Goal: Information Seeking & Learning: Learn about a topic

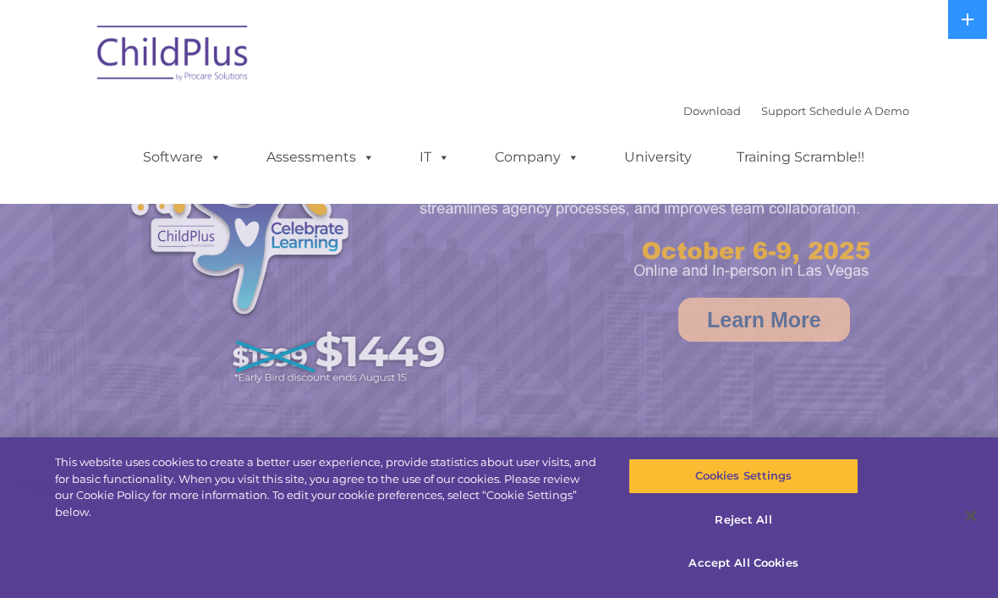
select select "MEDIUM"
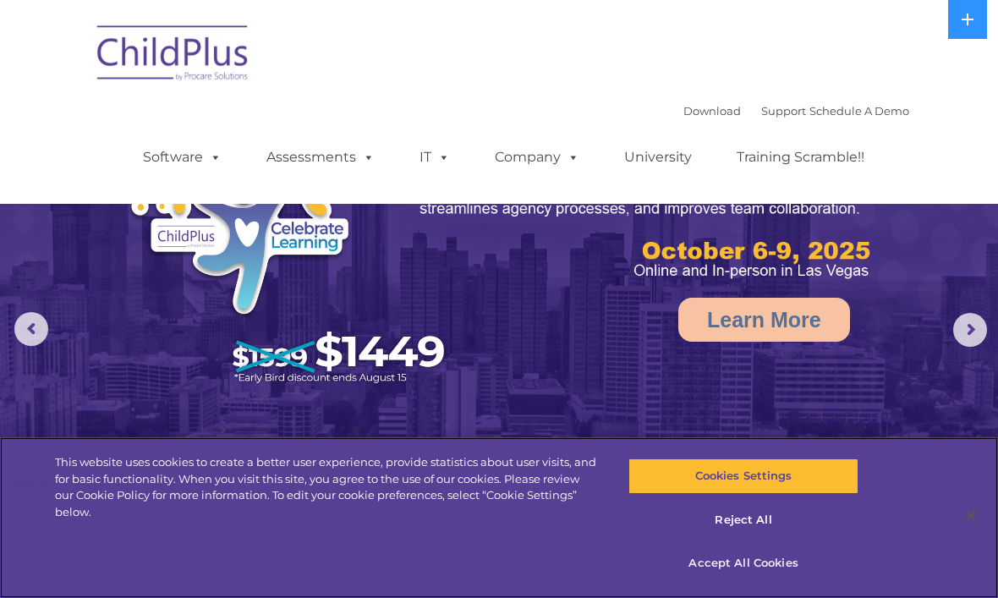
click at [792, 560] on button "Accept All Cookies" at bounding box center [743, 564] width 229 height 36
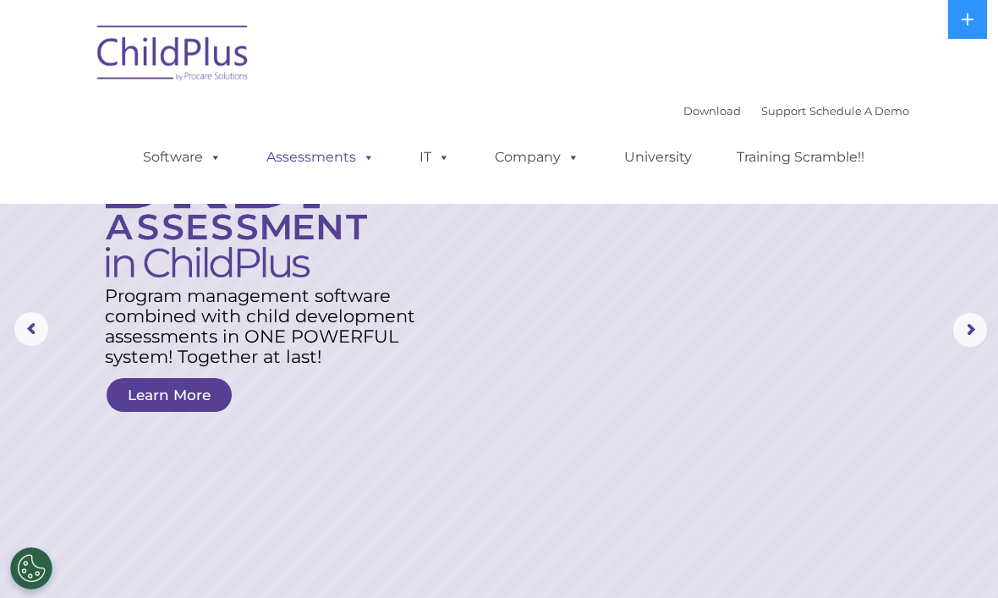
click at [356, 162] on span at bounding box center [365, 157] width 19 height 16
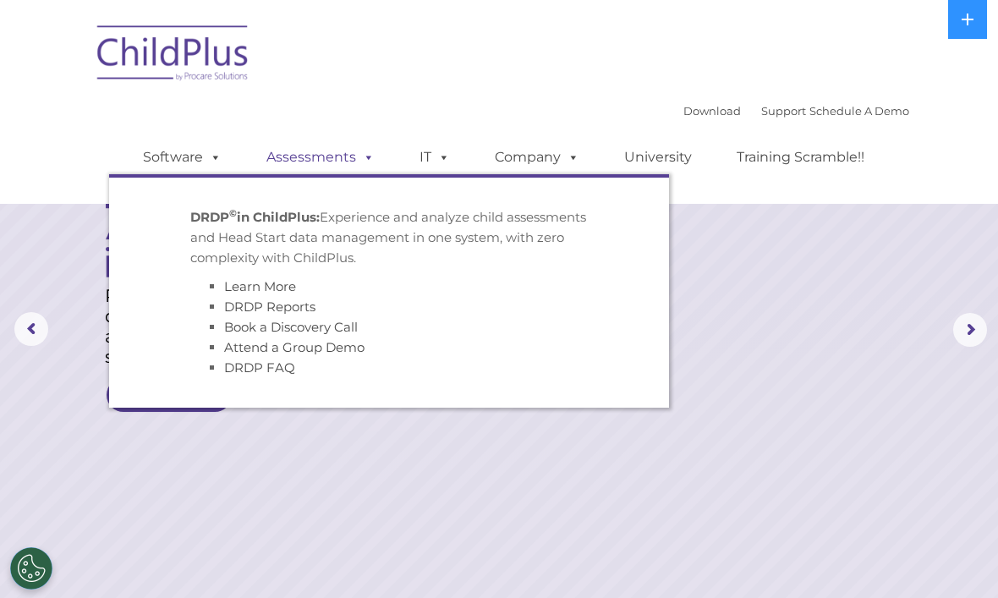
click at [373, 149] on span at bounding box center [365, 157] width 19 height 16
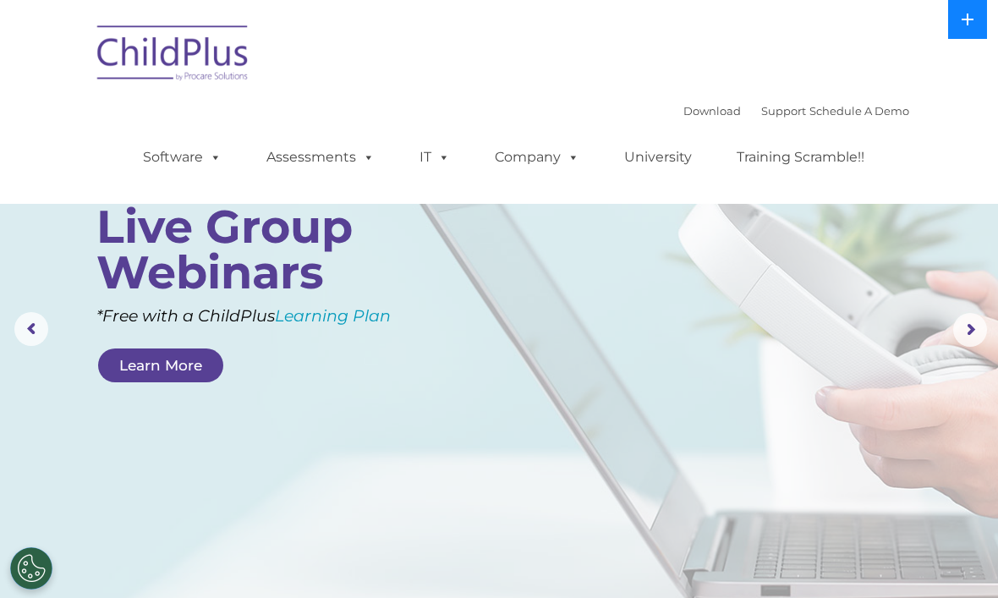
click at [964, 23] on icon at bounding box center [968, 20] width 14 height 14
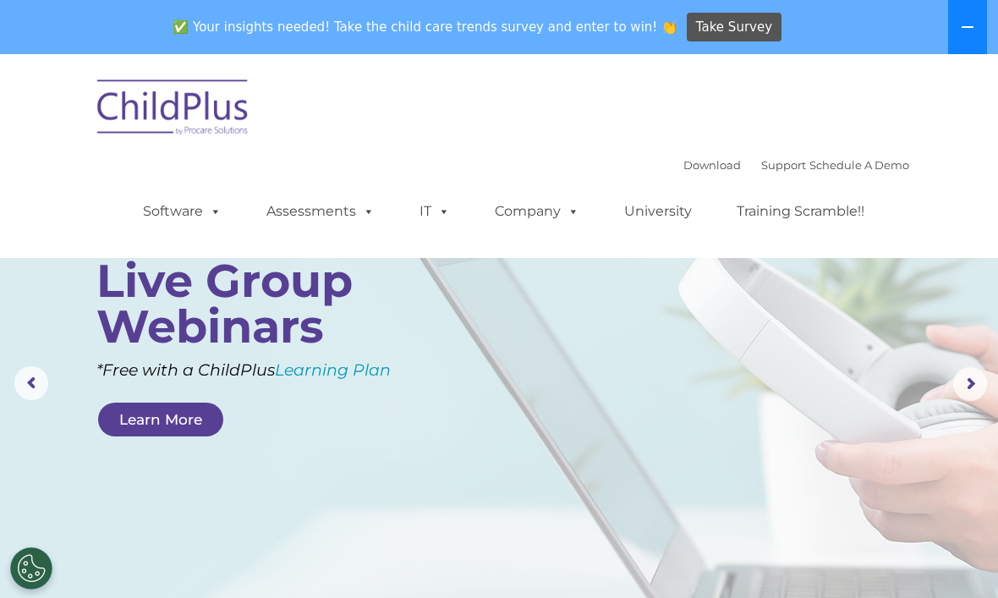
click at [958, 25] on button at bounding box center [967, 27] width 39 height 54
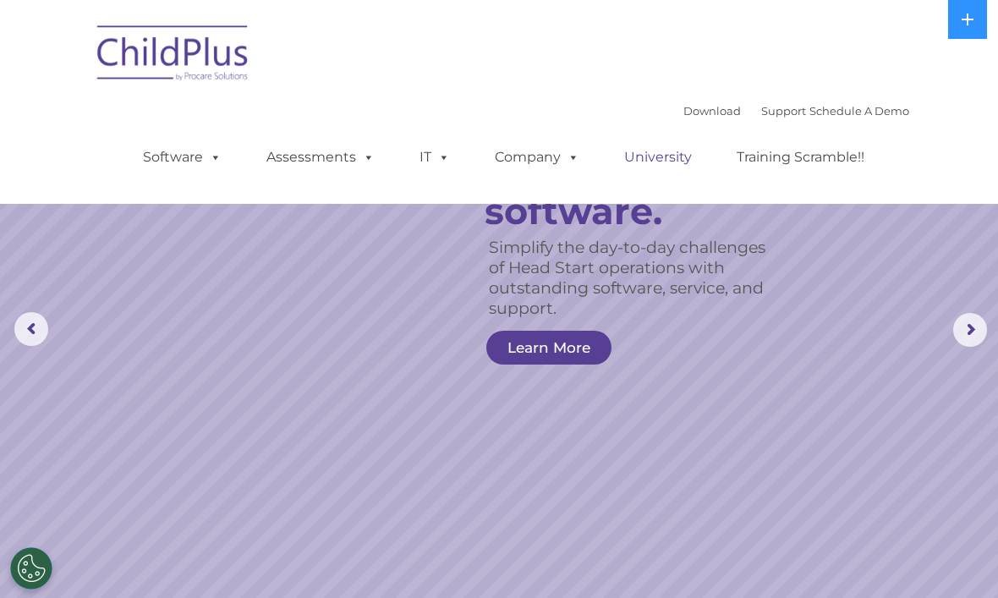
click at [674, 141] on link "University" at bounding box center [658, 157] width 102 height 34
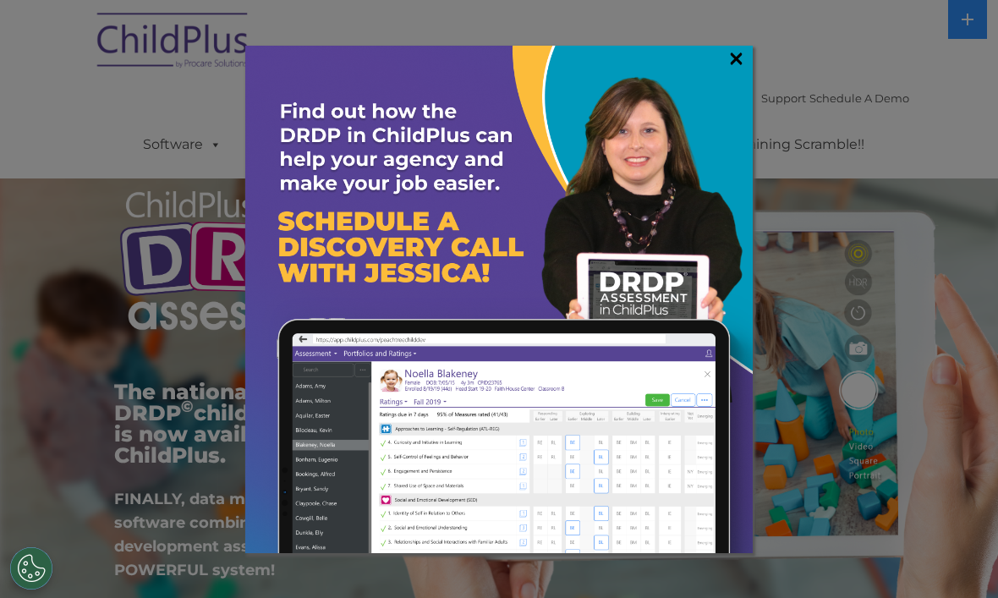
click at [745, 50] on link "×" at bounding box center [736, 58] width 19 height 17
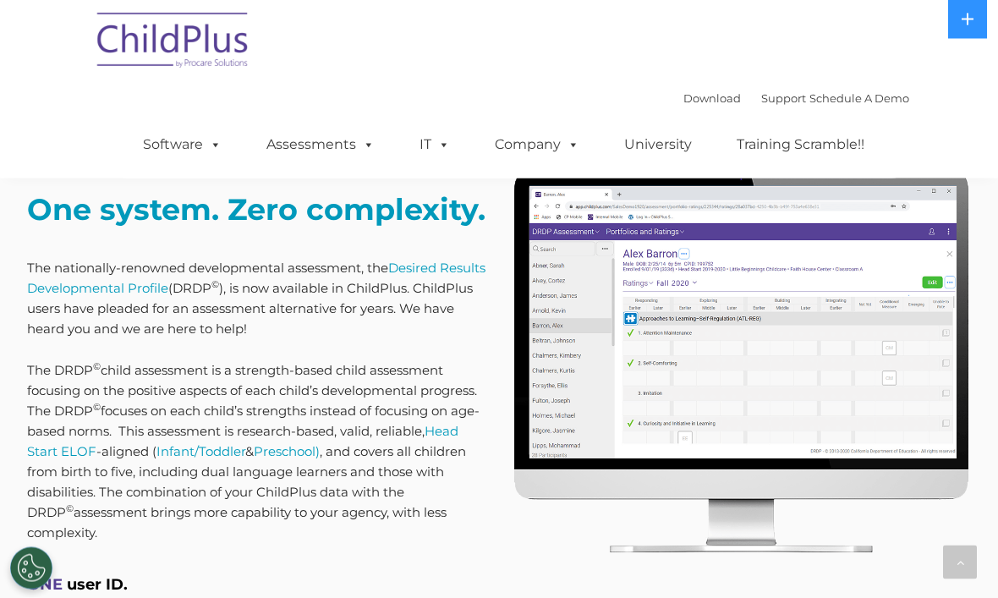
scroll to position [689, 0]
